Goal: Navigation & Orientation: Find specific page/section

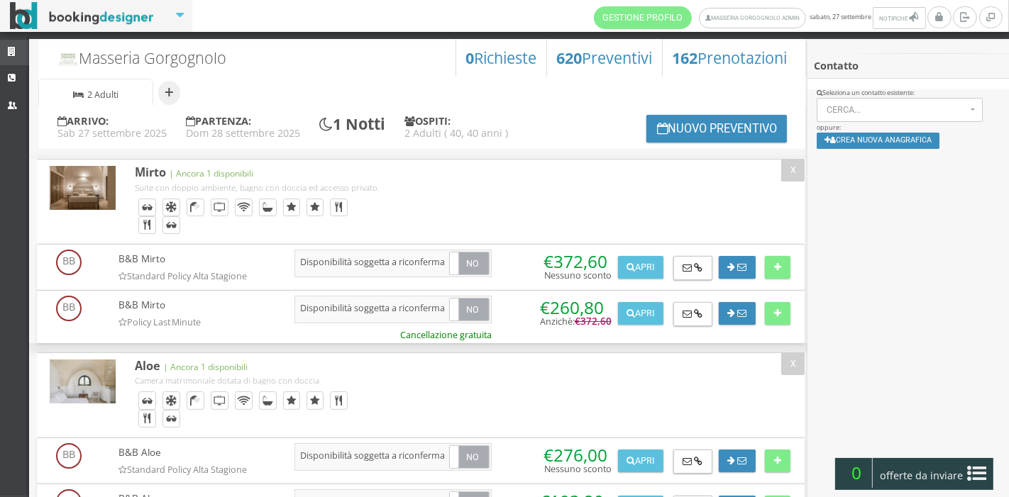
scroll to position [56, 0]
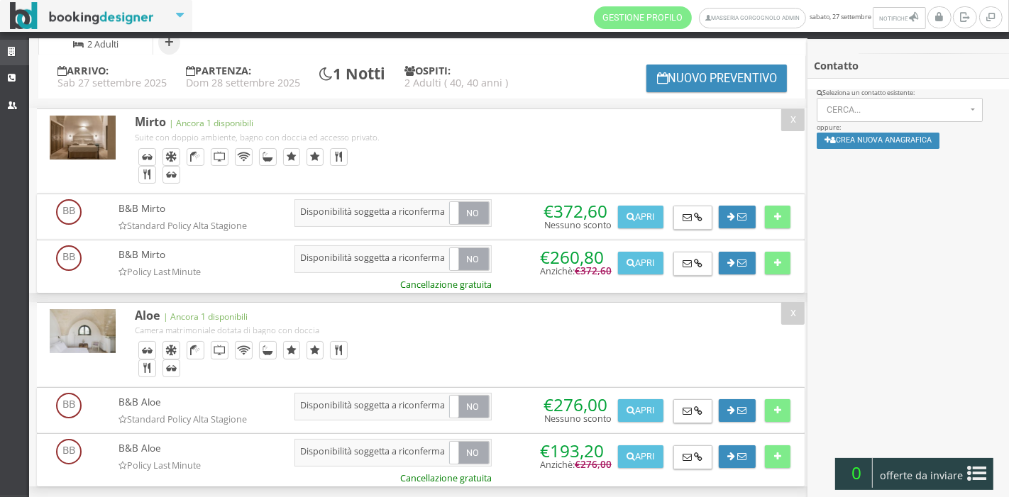
click at [0, 52] on link "Strutture" at bounding box center [14, 53] width 29 height 26
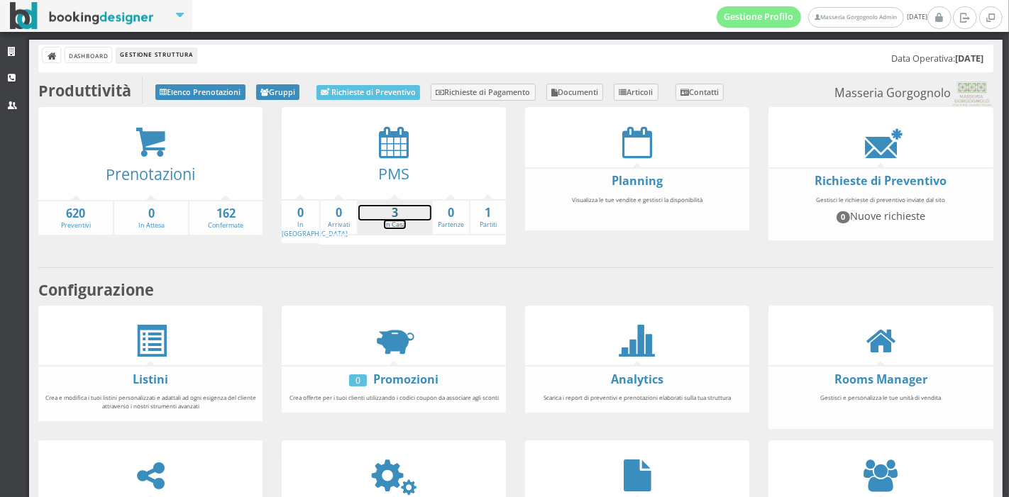
click at [415, 213] on strong "3" at bounding box center [394, 213] width 73 height 16
